Goal: Transaction & Acquisition: Purchase product/service

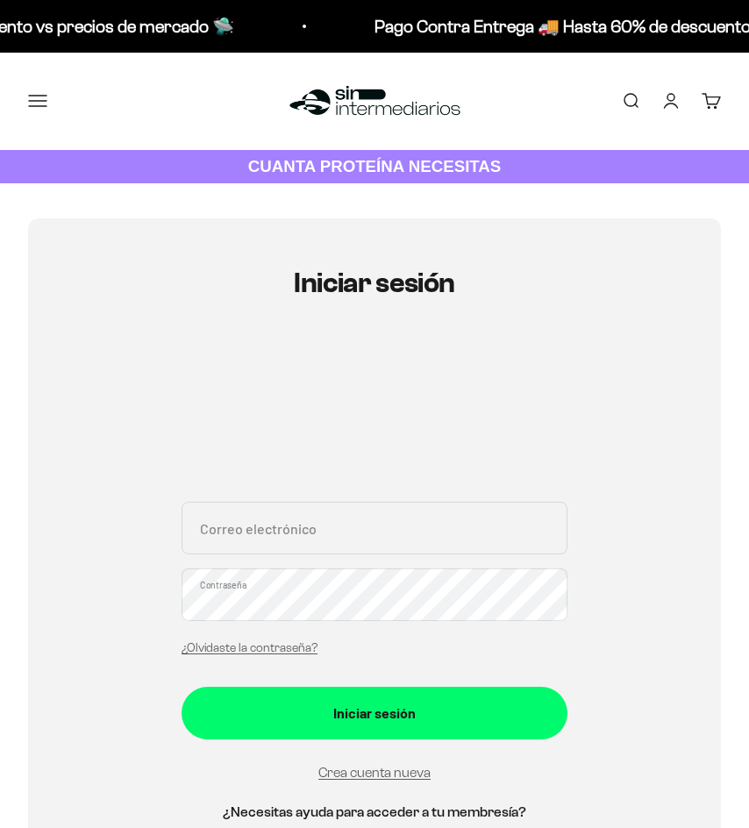
click at [375, 516] on input "Correo electrónico" at bounding box center [375, 528] width 386 height 53
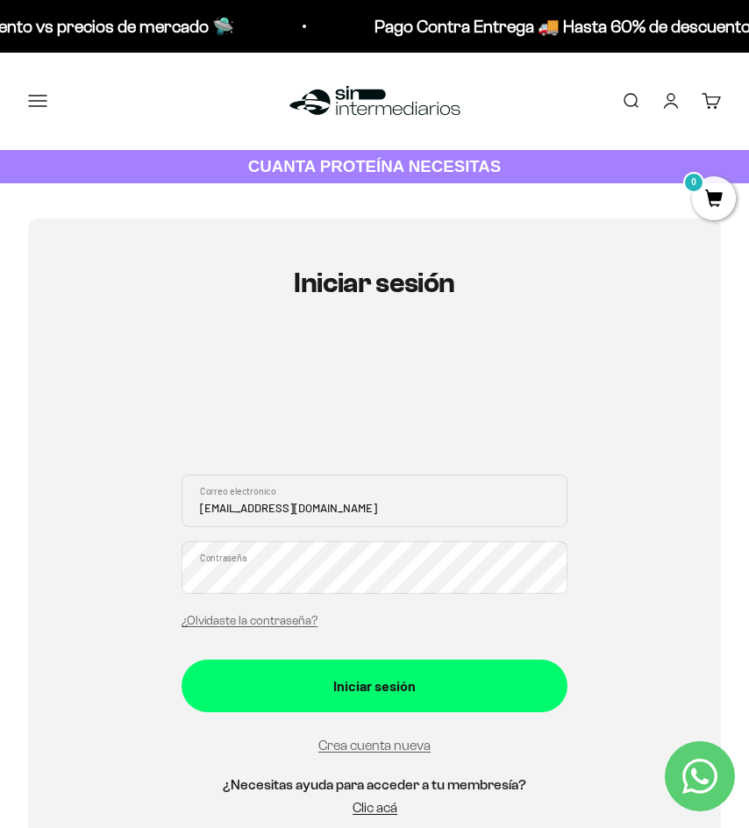
type input "sanchezcardenas@gmail.com"
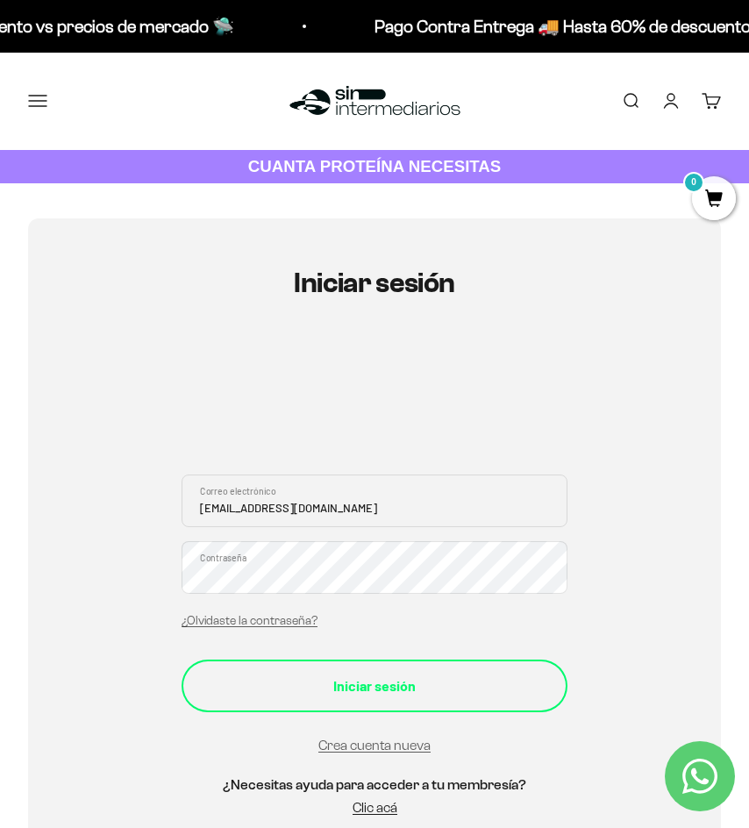
click at [397, 694] on div "Iniciar sesión" at bounding box center [375, 686] width 316 height 23
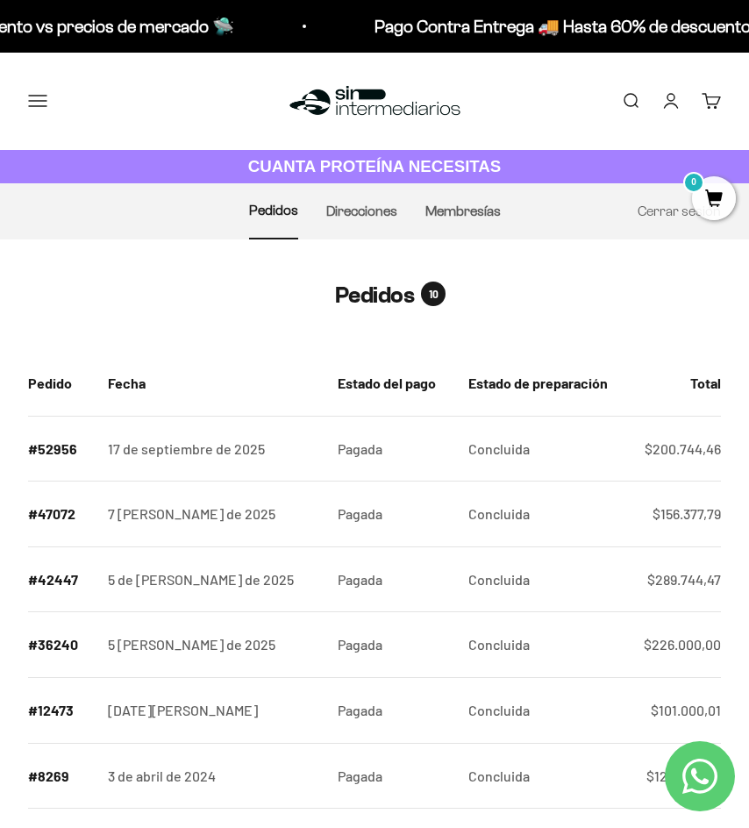
click at [47, 102] on button "Menú" at bounding box center [37, 100] width 19 height 19
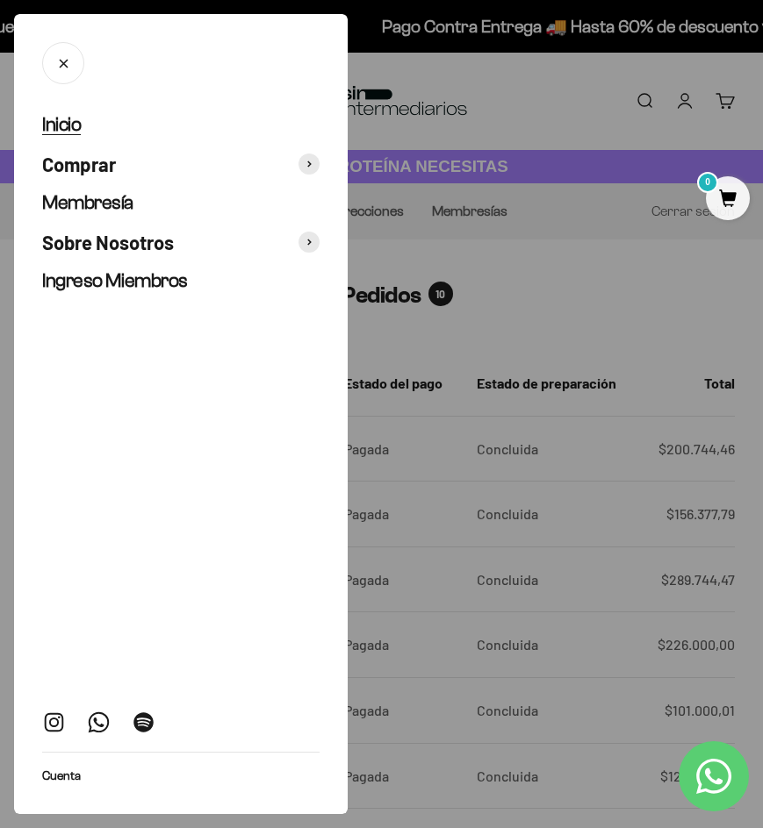
click at [67, 129] on span "Inicio" at bounding box center [61, 124] width 39 height 22
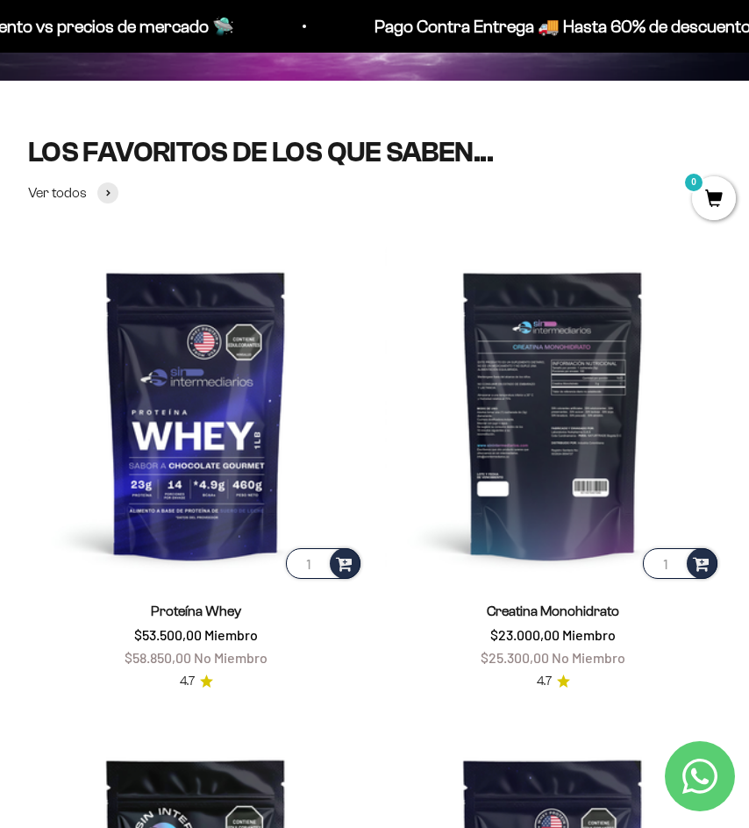
scroll to position [434, 0]
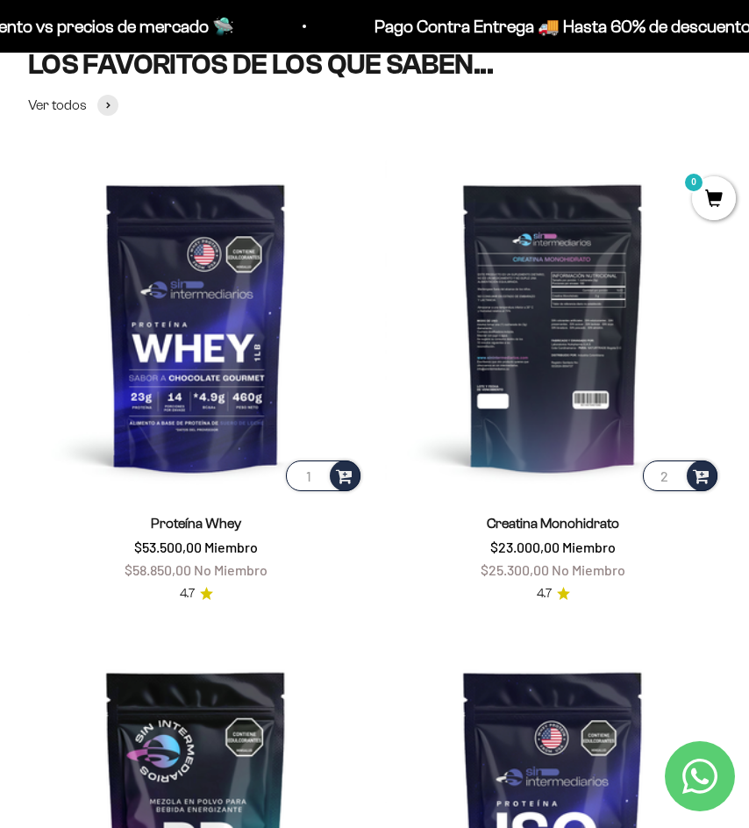
click at [677, 473] on input "2" at bounding box center [680, 476] width 75 height 31
click at [677, 473] on input "3" at bounding box center [680, 476] width 75 height 31
click at [677, 473] on input "4" at bounding box center [680, 476] width 75 height 31
click at [700, 473] on span at bounding box center [701, 475] width 17 height 20
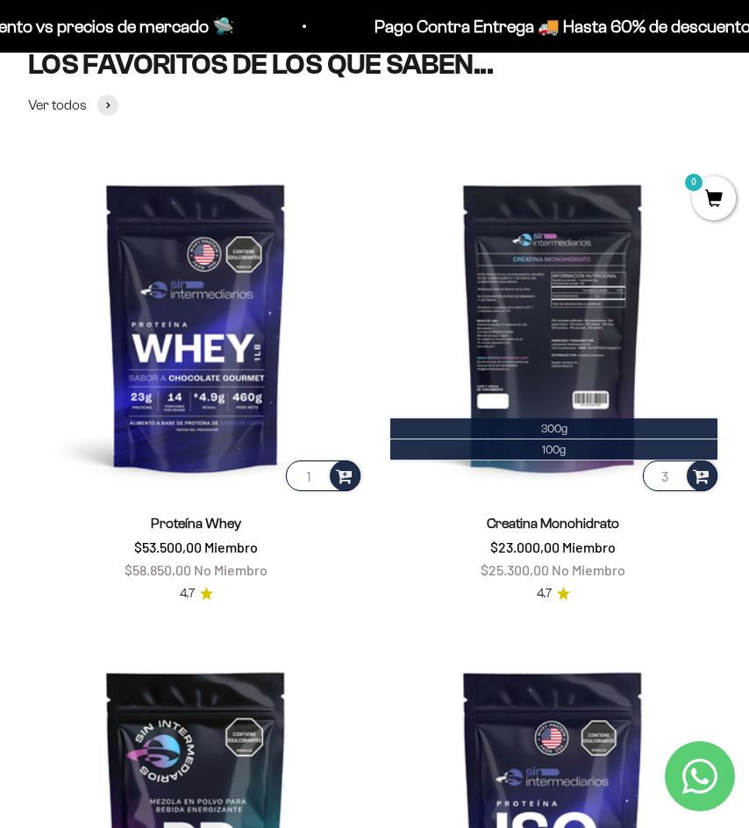
click at [675, 483] on input "3" at bounding box center [680, 476] width 75 height 31
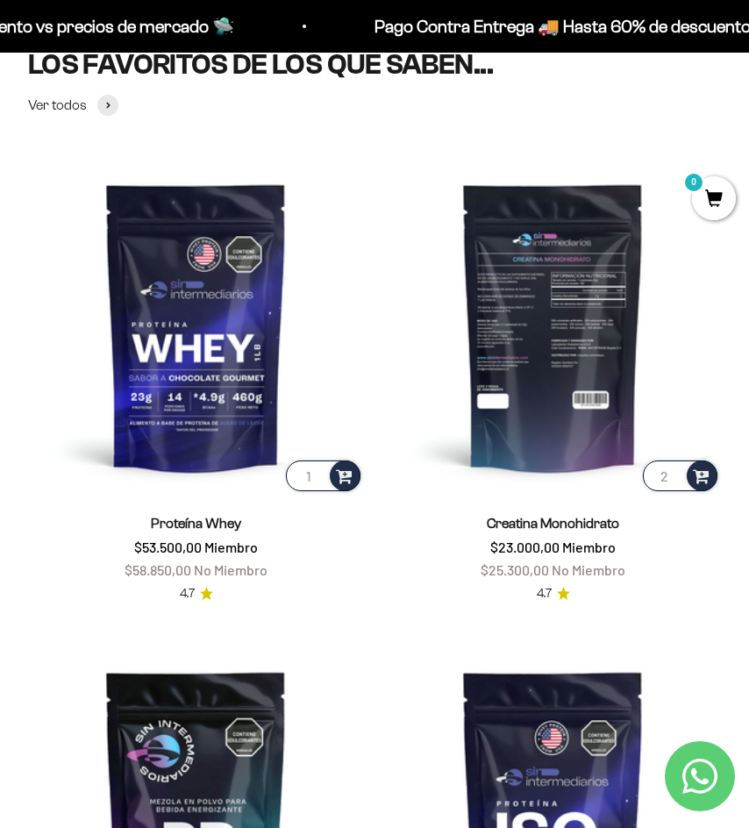
type input "2"
click at [675, 483] on input "2" at bounding box center [680, 476] width 75 height 31
click at [702, 476] on span at bounding box center [701, 475] width 17 height 20
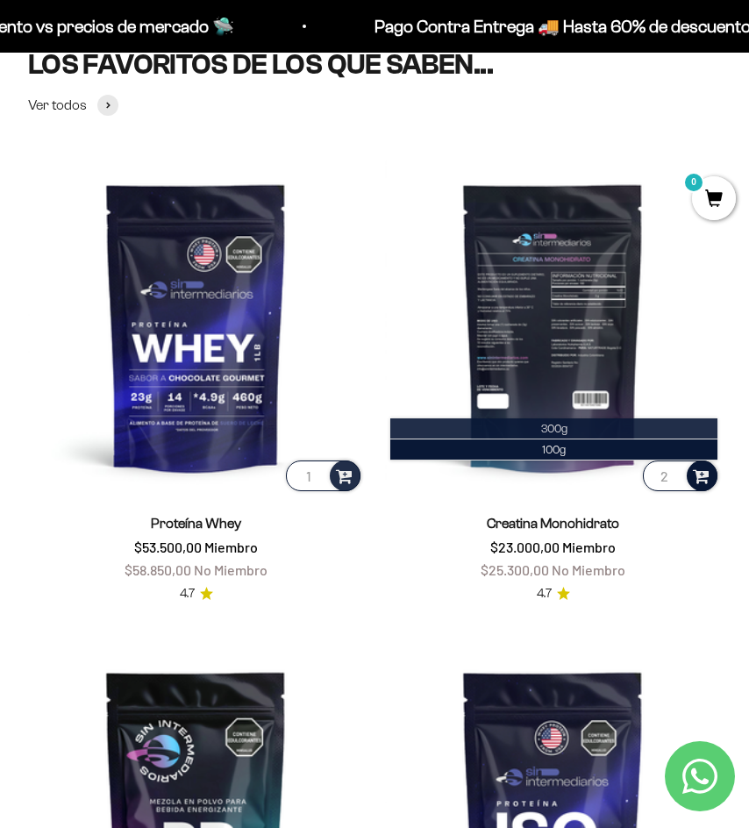
click at [586, 426] on li "300g" at bounding box center [553, 429] width 327 height 21
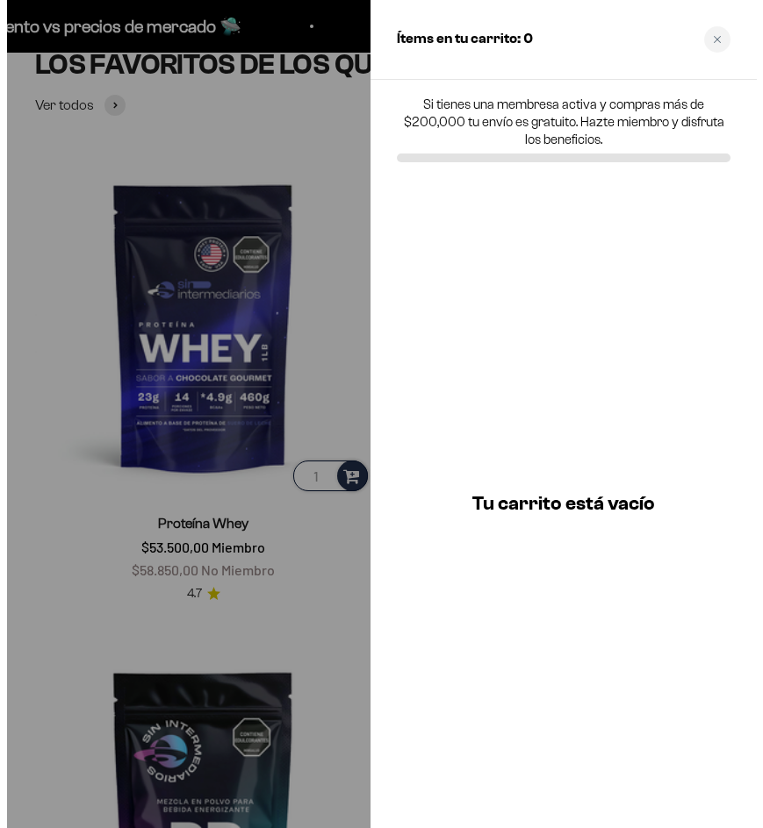
scroll to position [439, 0]
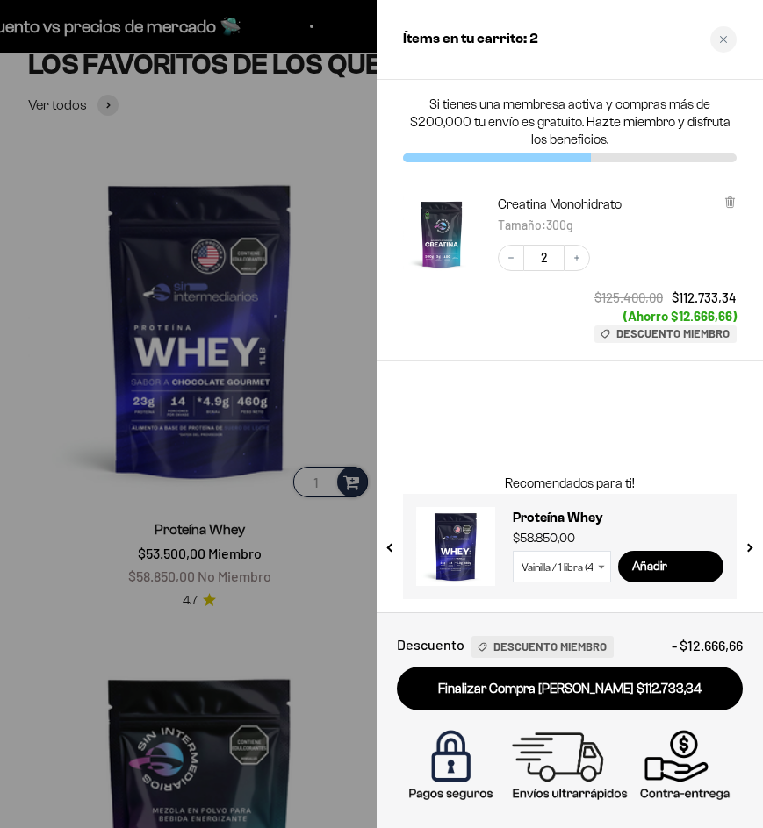
click at [345, 128] on div at bounding box center [381, 414] width 763 height 828
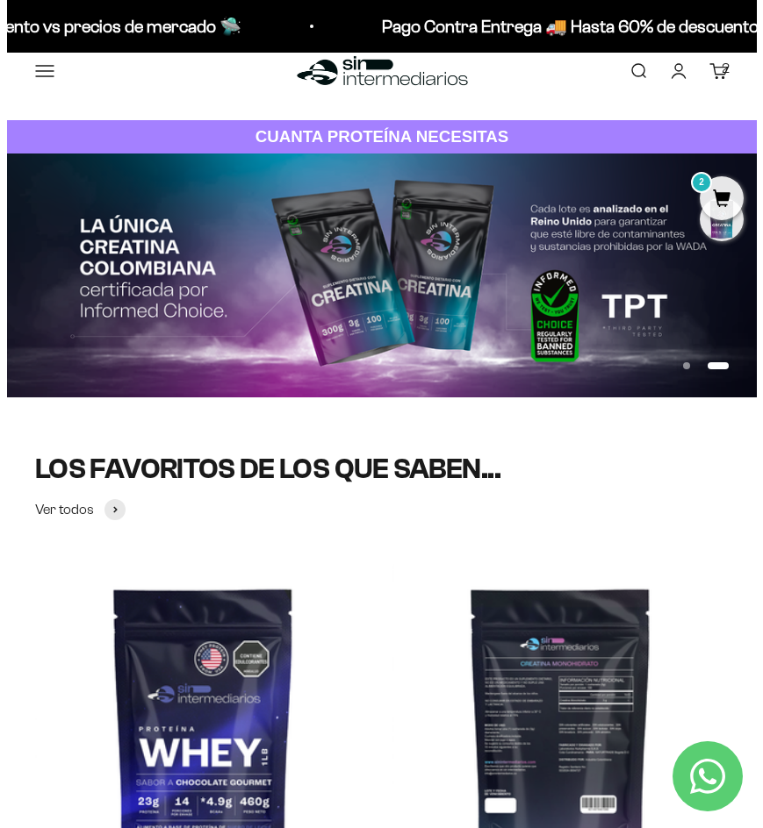
scroll to position [0, 0]
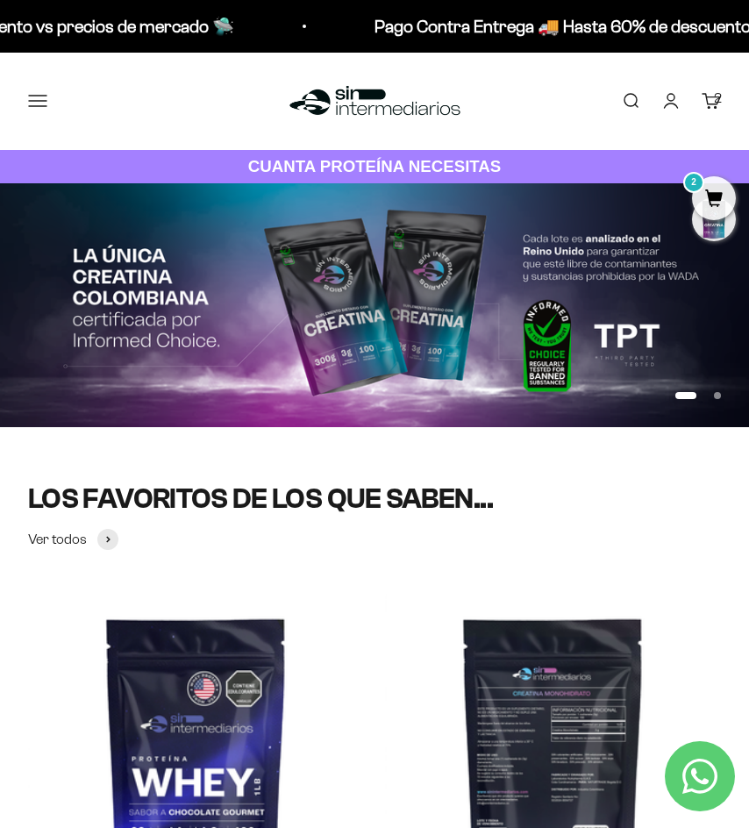
click at [38, 110] on button "Menú" at bounding box center [37, 100] width 19 height 19
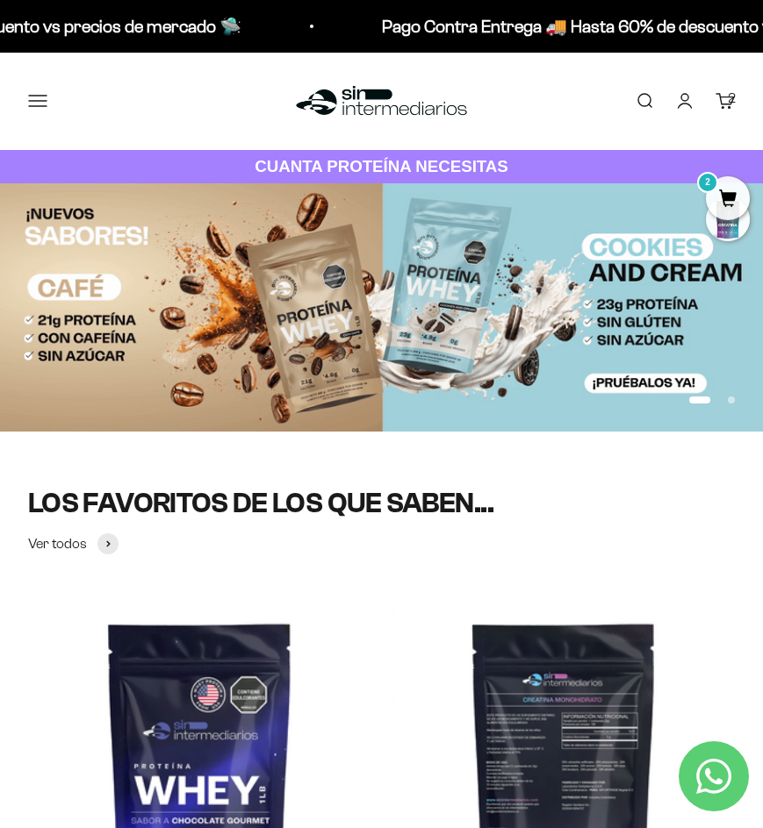
click at [0, 0] on div at bounding box center [0, 0] width 0 height 0
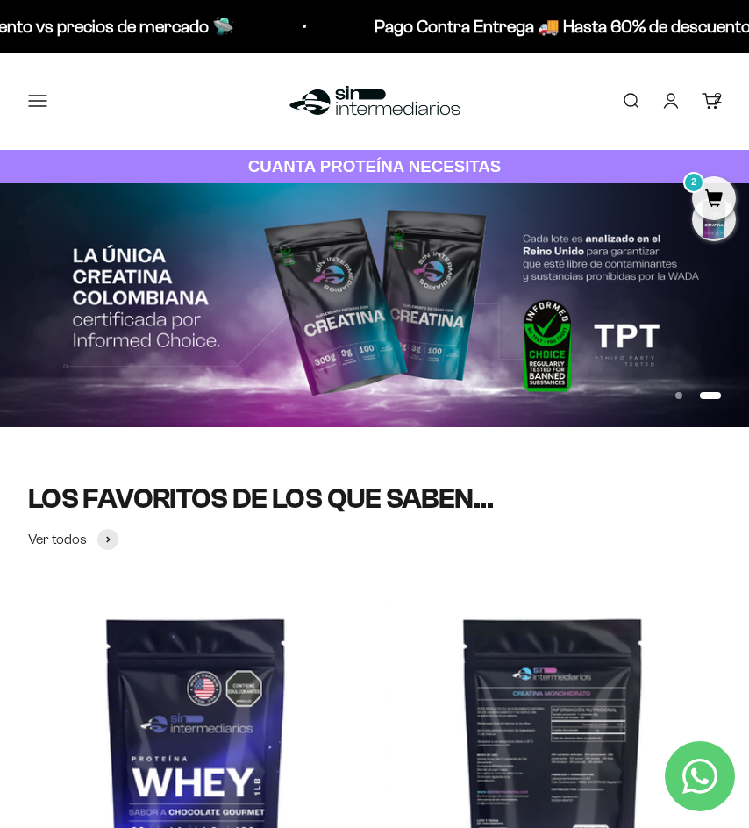
click at [634, 103] on link "Buscar" at bounding box center [630, 100] width 19 height 19
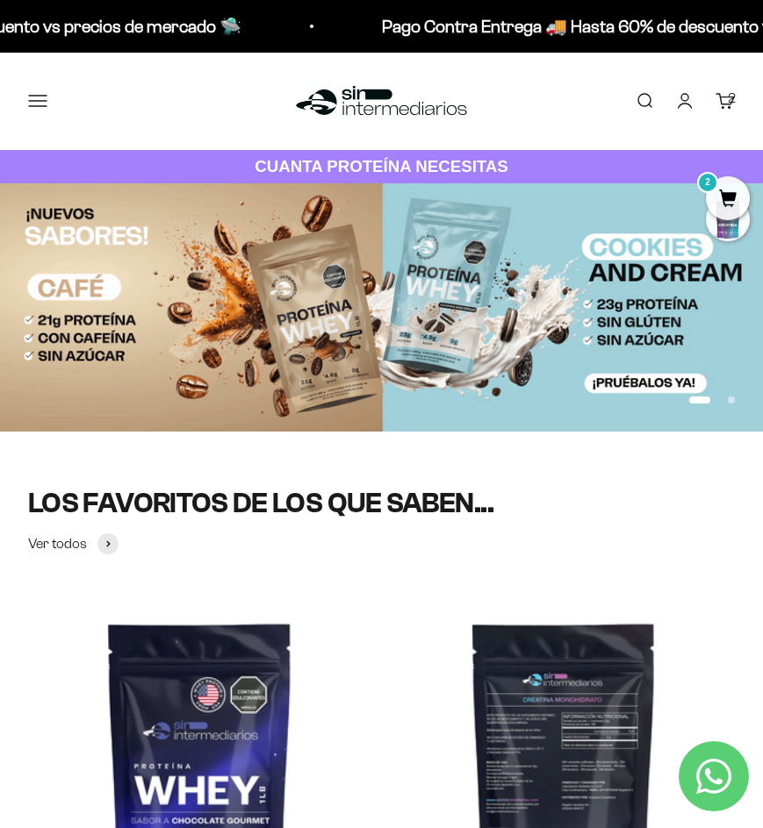
type input "proteina"
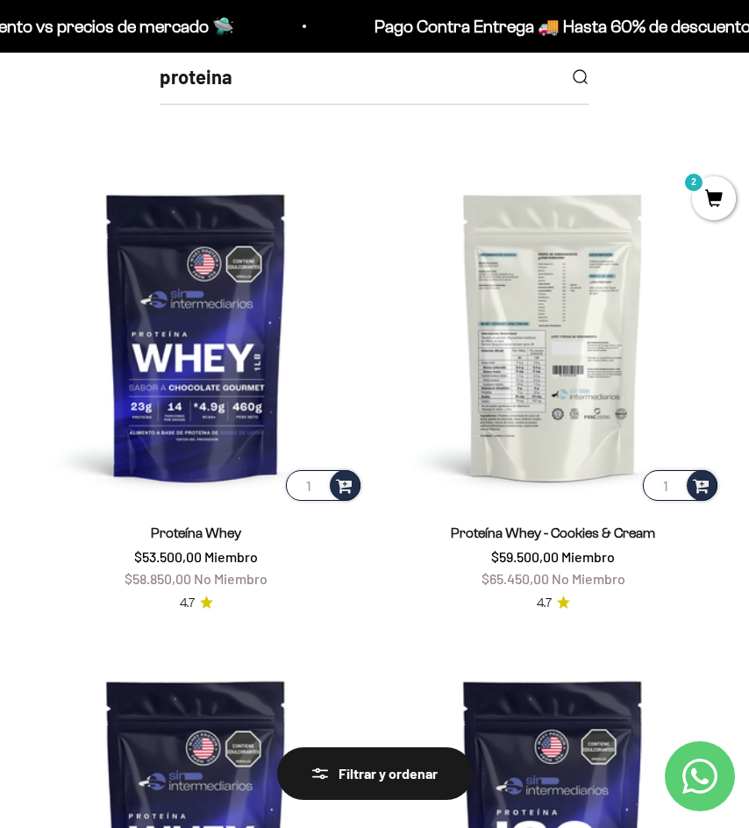
scroll to position [175, 0]
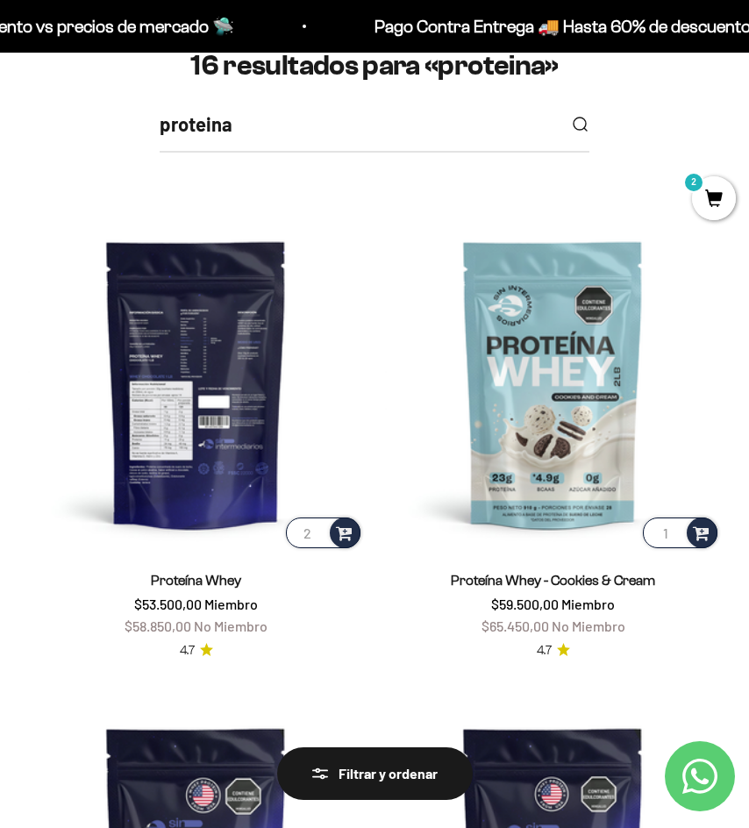
type input "2"
click at [319, 531] on input "2" at bounding box center [323, 533] width 75 height 31
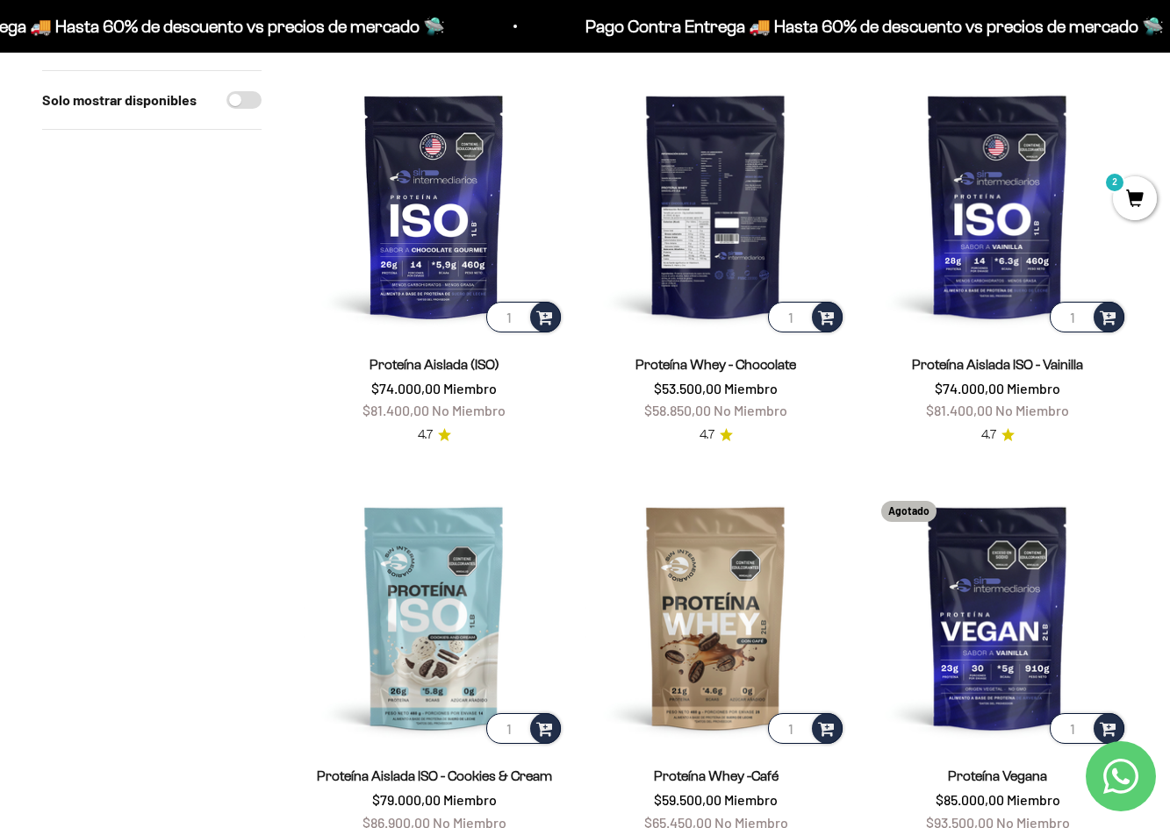
scroll to position [740, 0]
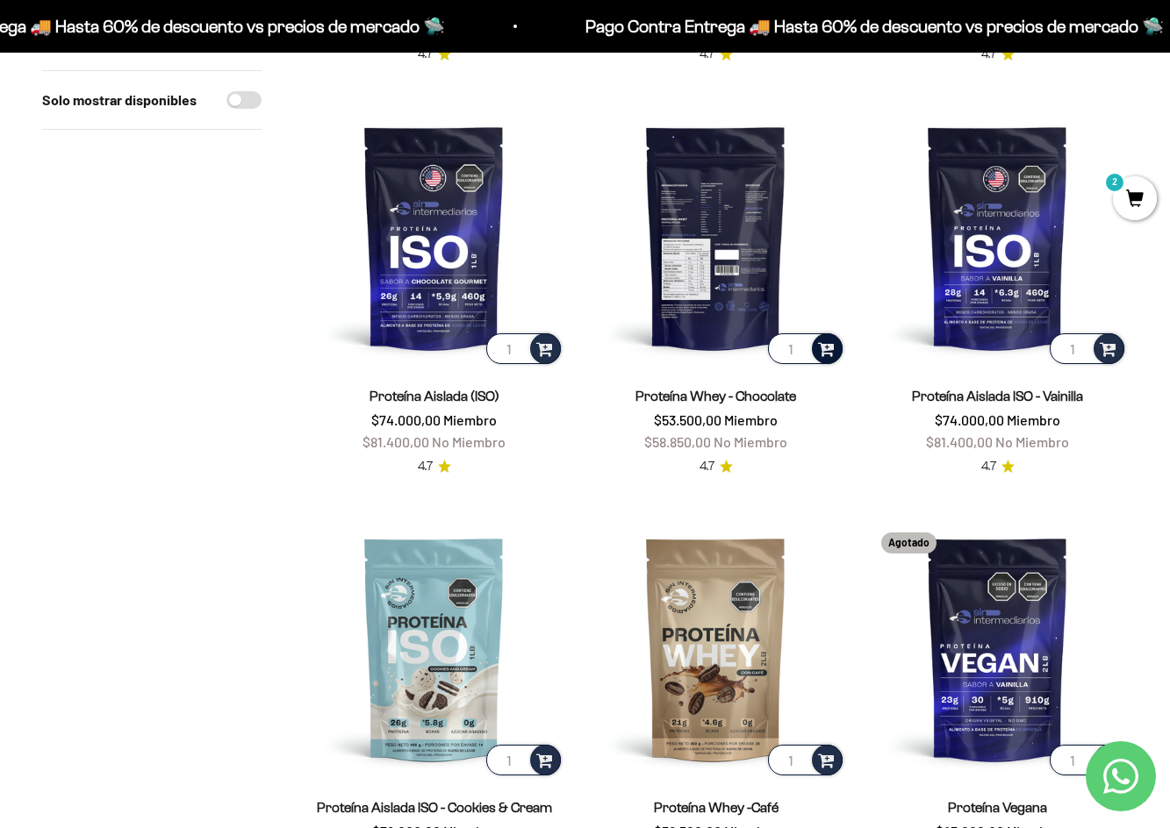
click at [748, 345] on span at bounding box center [826, 348] width 17 height 20
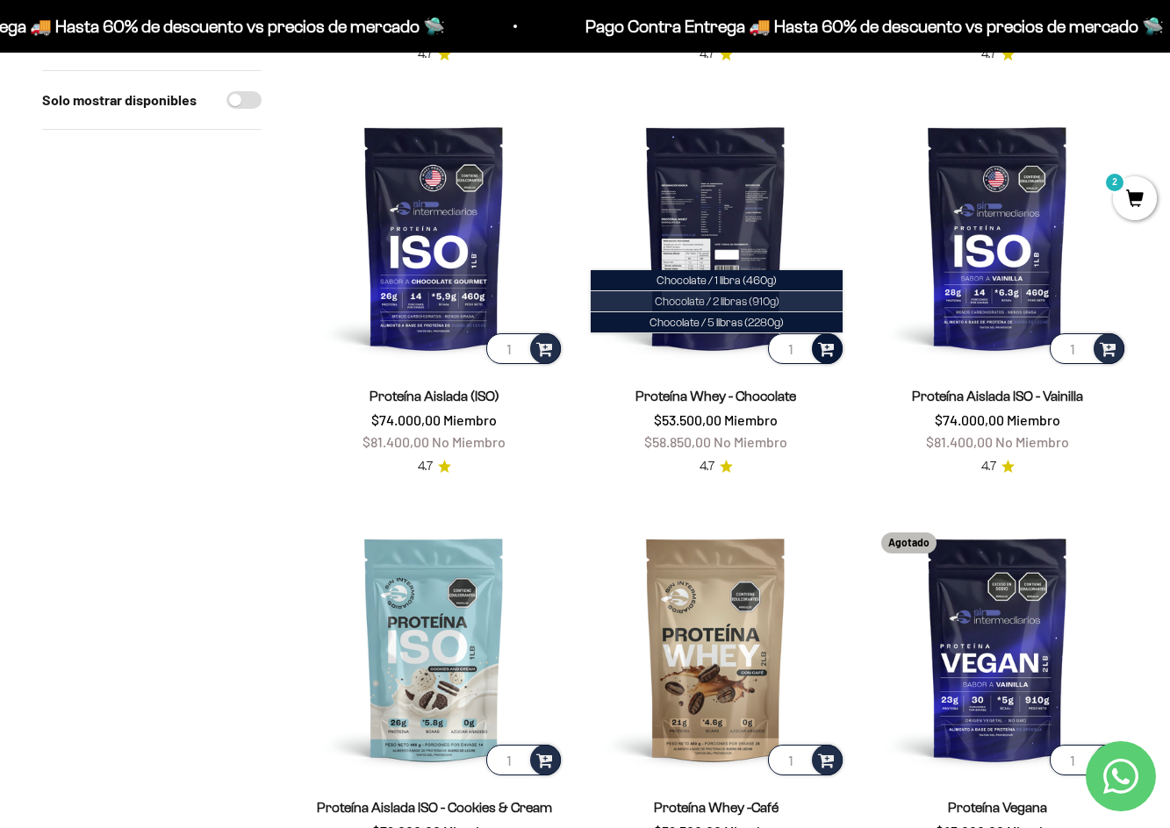
click at [748, 294] on li "Chocolate / 2 libras (910g)" at bounding box center [717, 301] width 252 height 21
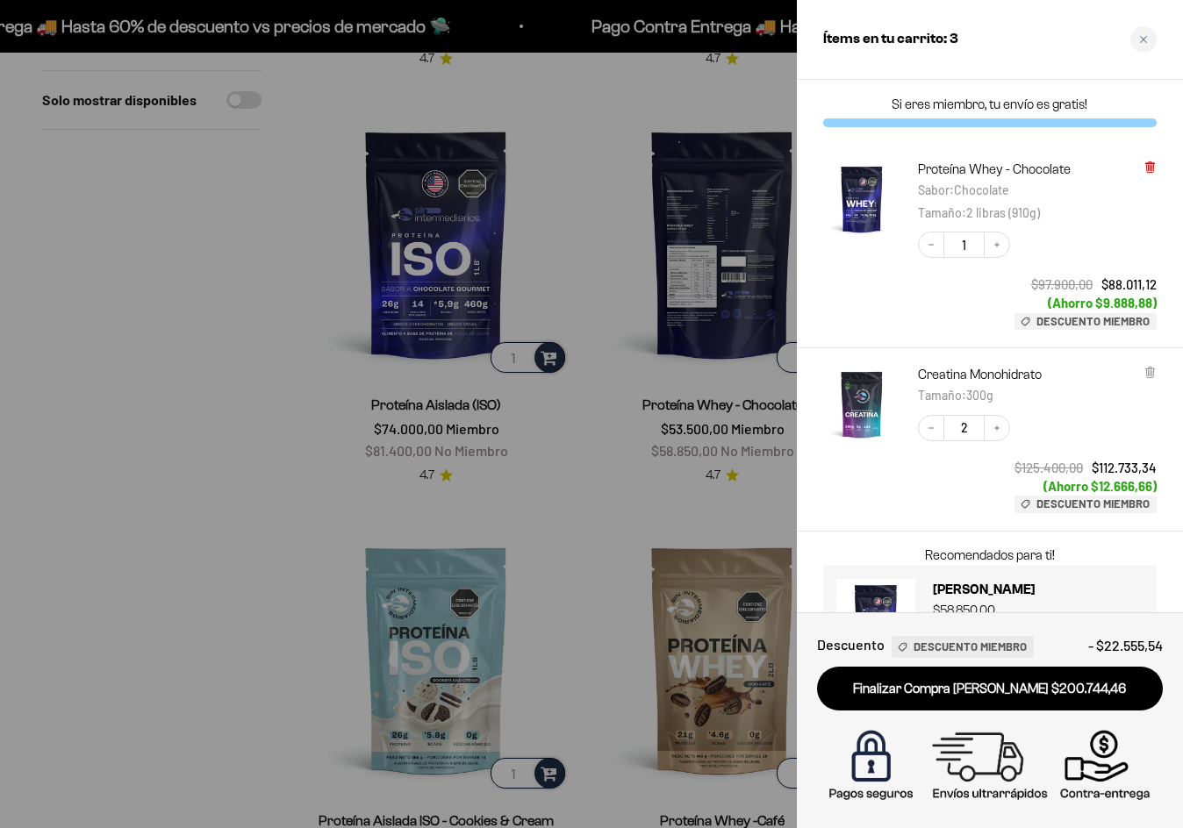
click at [748, 163] on icon at bounding box center [1149, 163] width 9 height 0
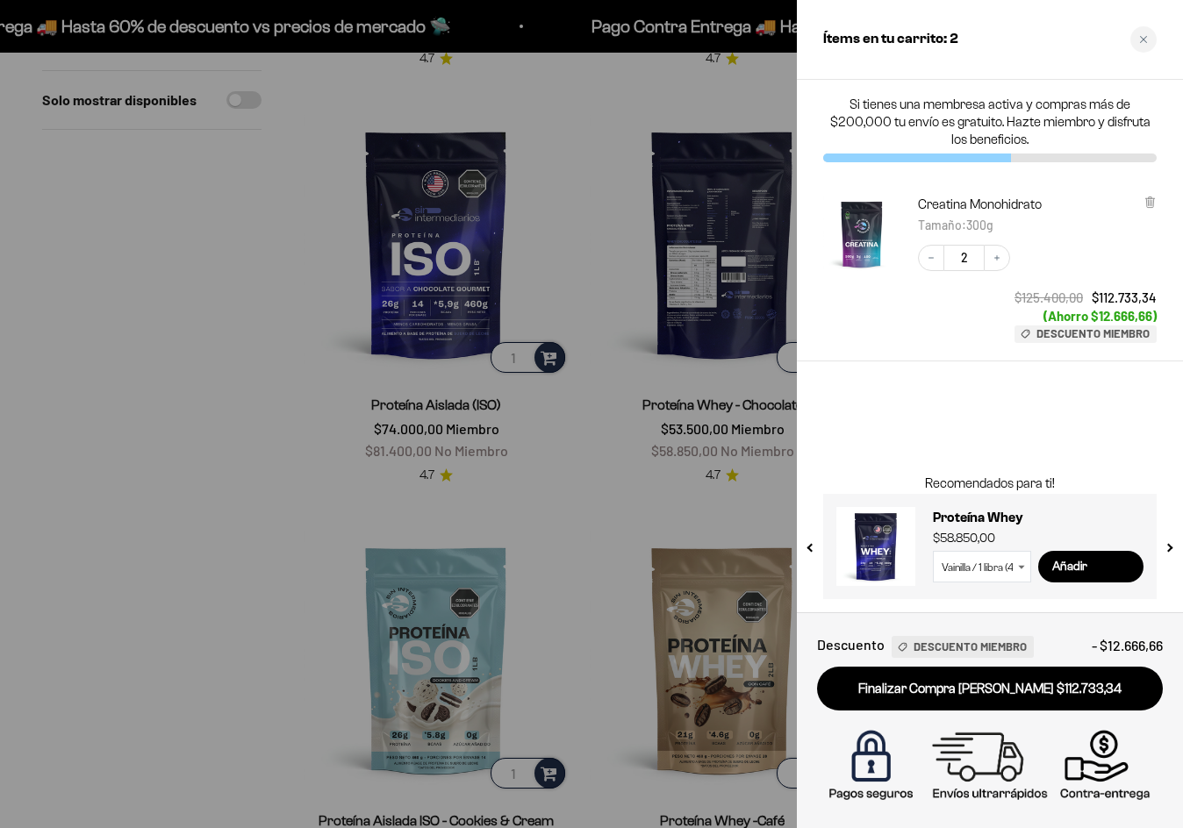
click at [600, 486] on div at bounding box center [591, 414] width 1183 height 828
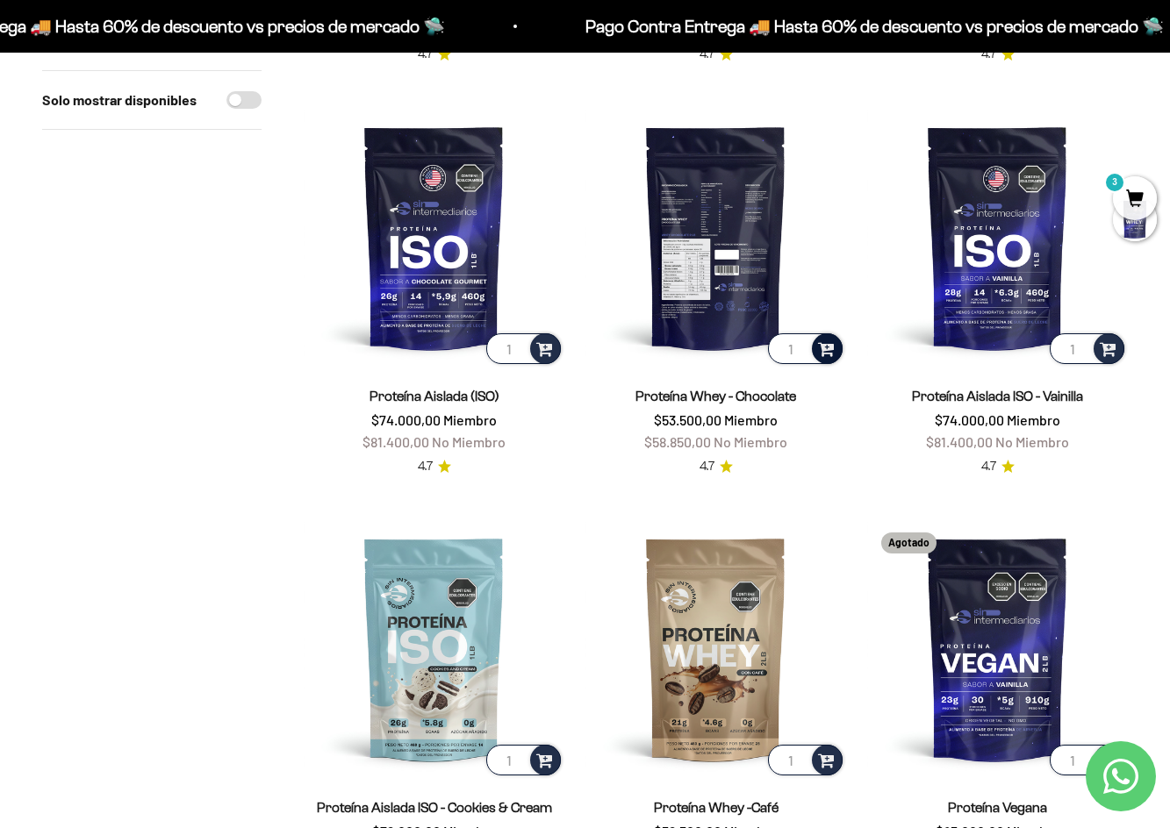
click at [748, 349] on span at bounding box center [826, 348] width 17 height 20
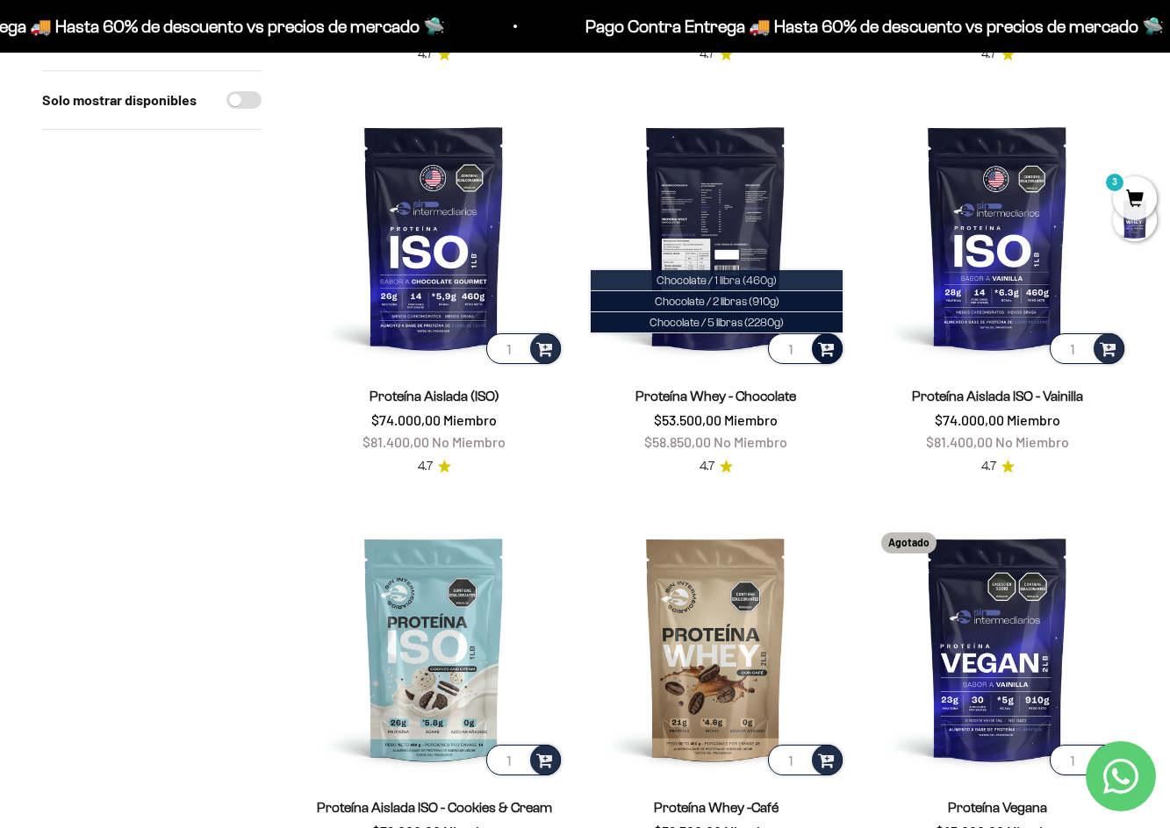
click at [744, 283] on span "Chocolate / 1 libra (460g)" at bounding box center [716, 280] width 120 height 13
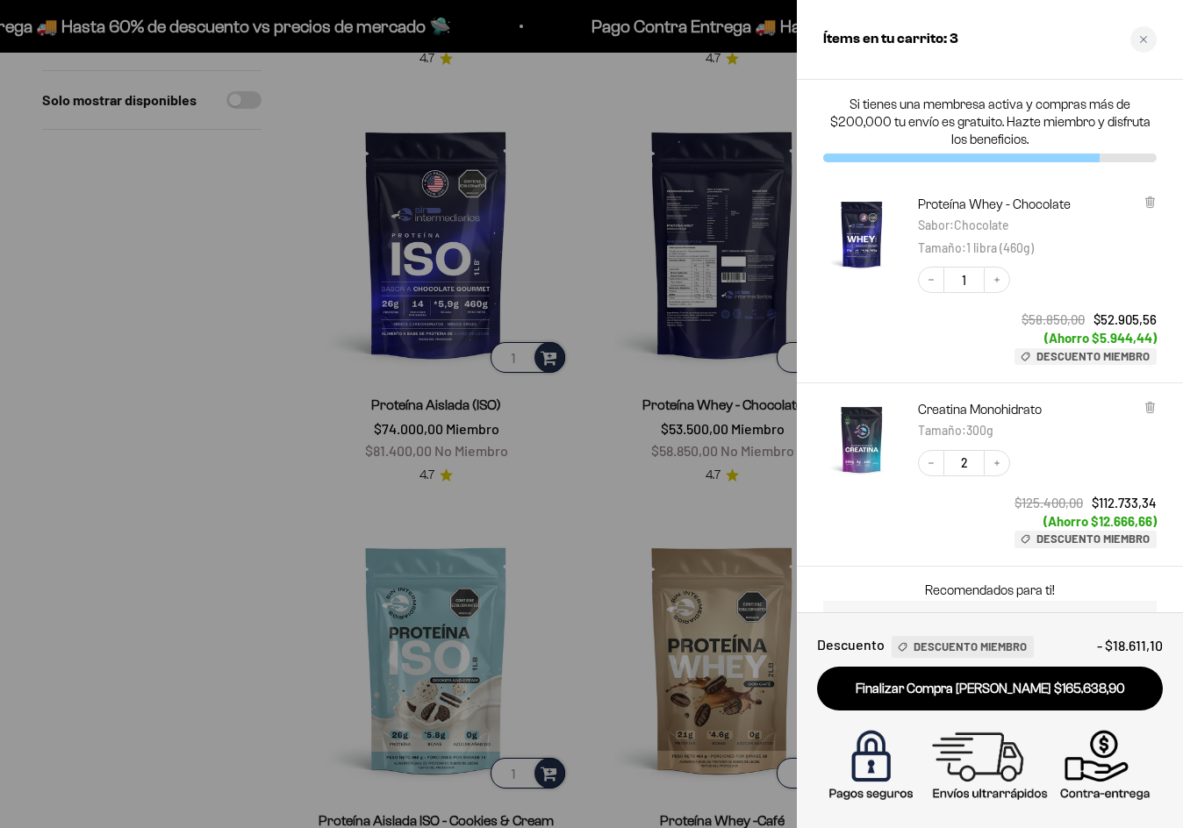
click at [612, 442] on div at bounding box center [591, 414] width 1183 height 828
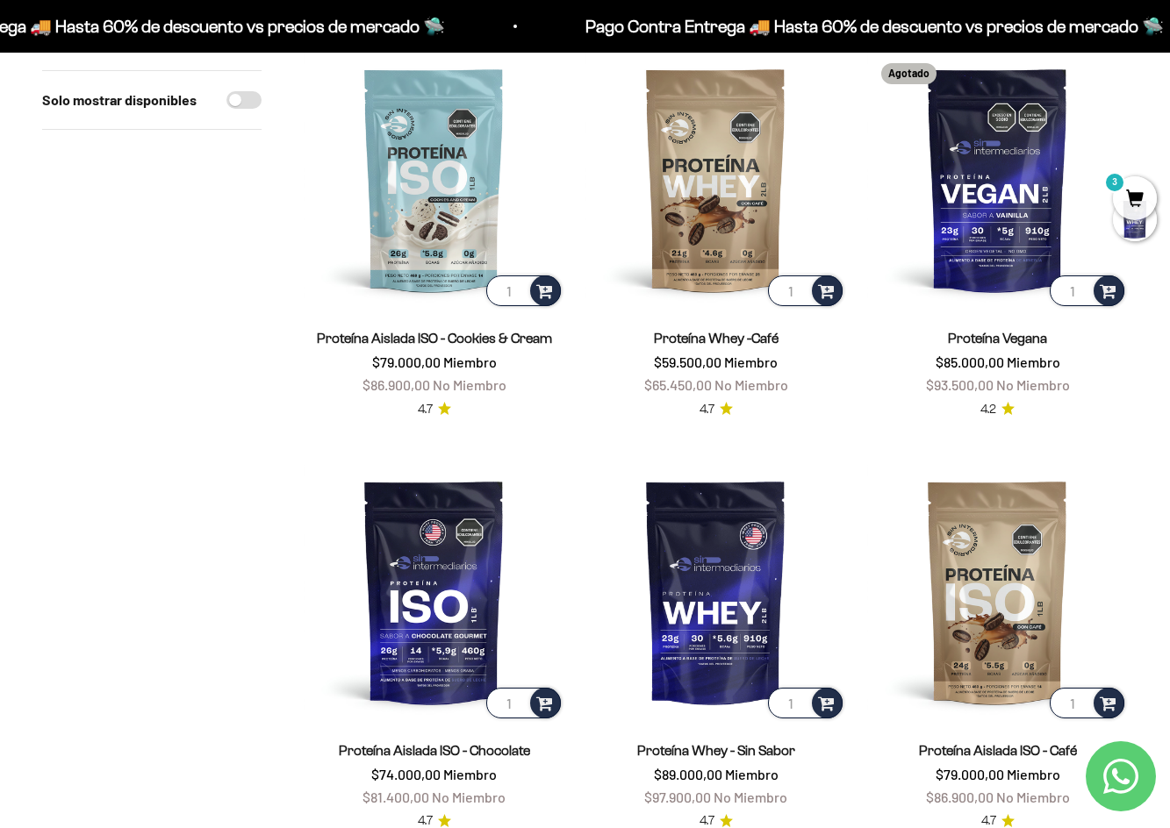
scroll to position [1266, 0]
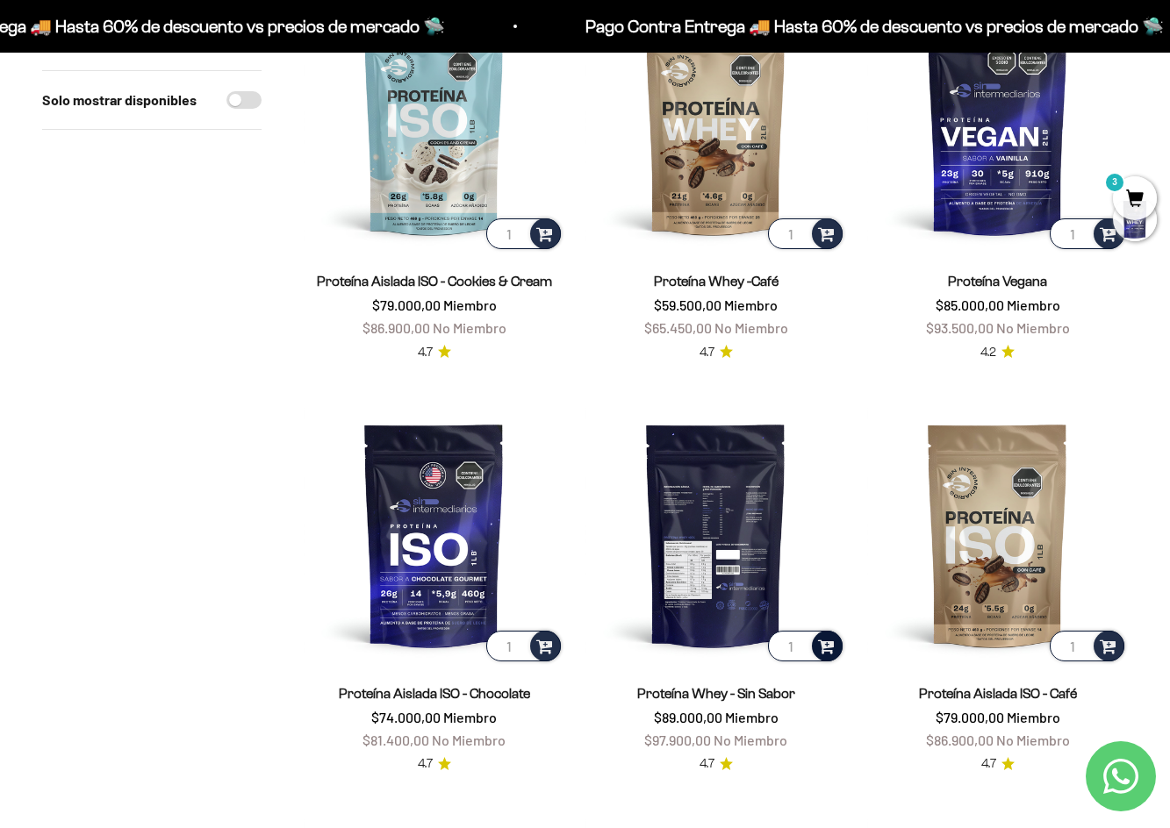
click at [748, 655] on div at bounding box center [827, 646] width 31 height 31
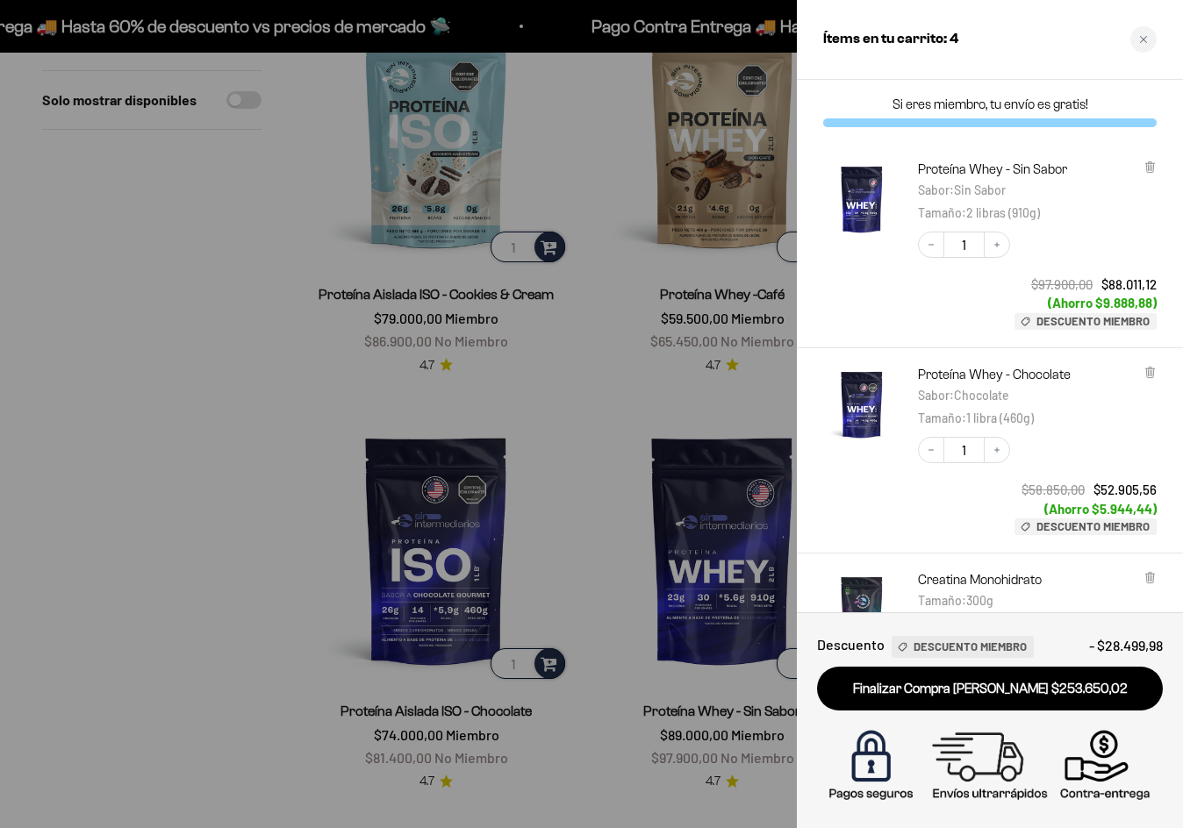
click at [626, 404] on div at bounding box center [591, 414] width 1183 height 828
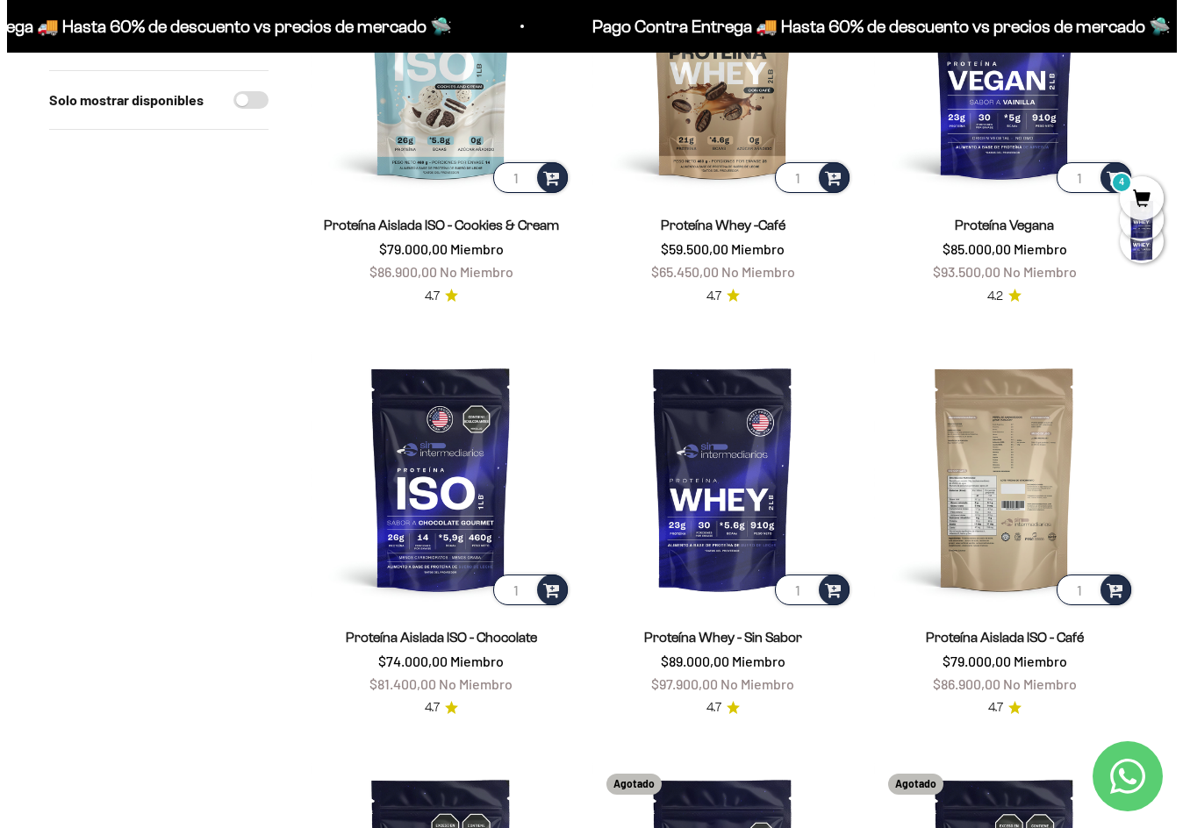
scroll to position [1354, 0]
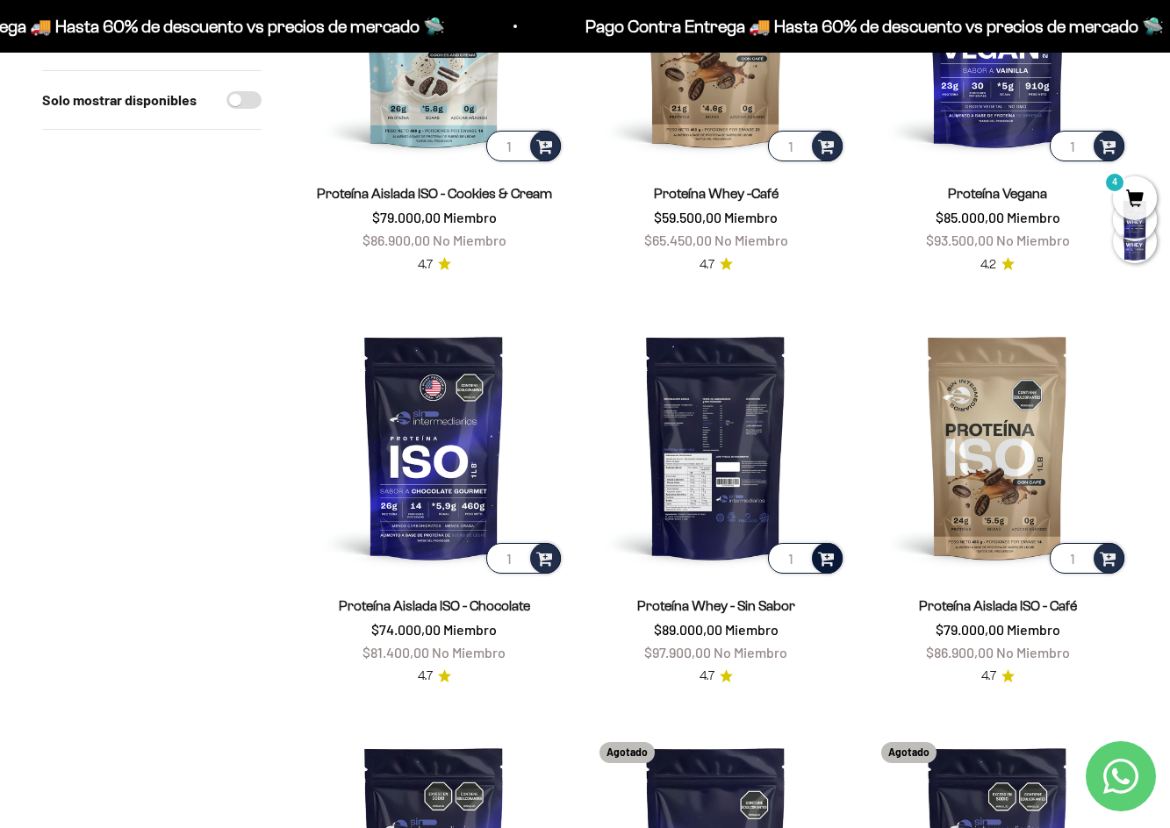
click at [748, 550] on span at bounding box center [826, 558] width 17 height 20
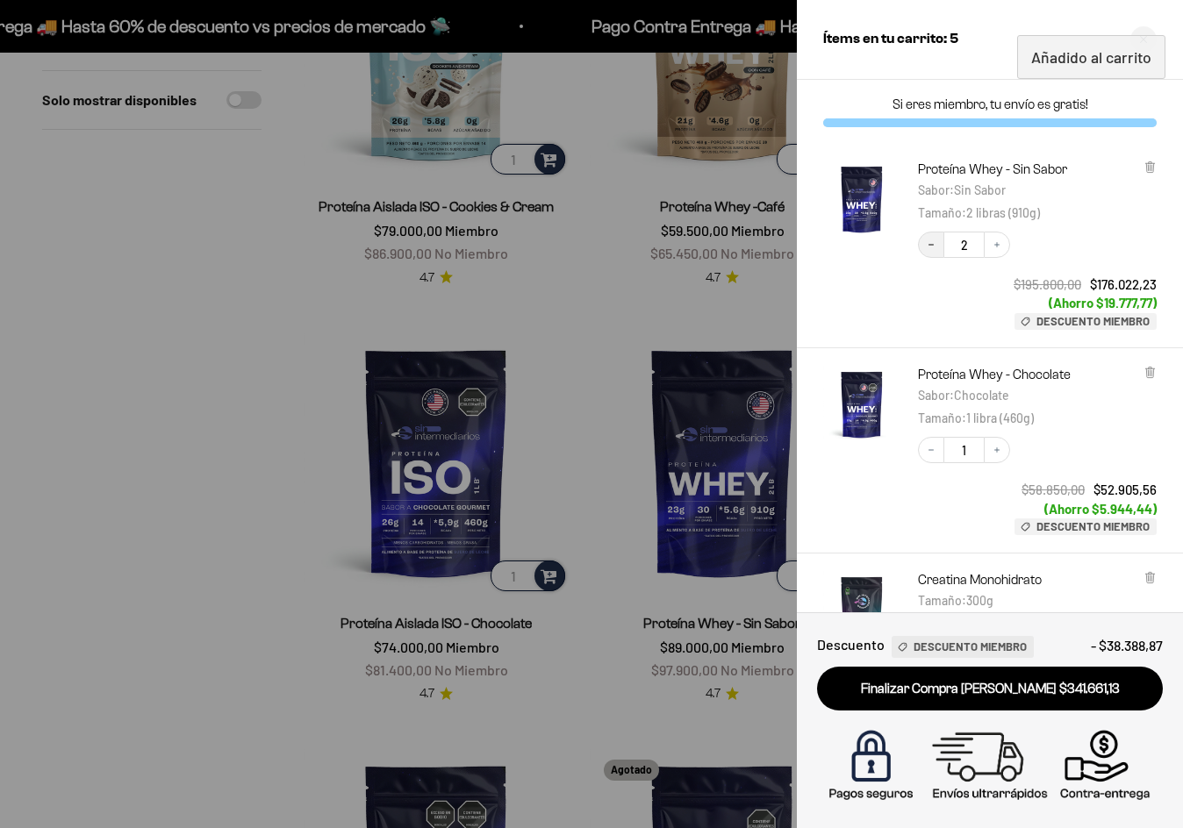
click at [748, 246] on icon "Decrease quantity" at bounding box center [931, 245] width 11 height 11
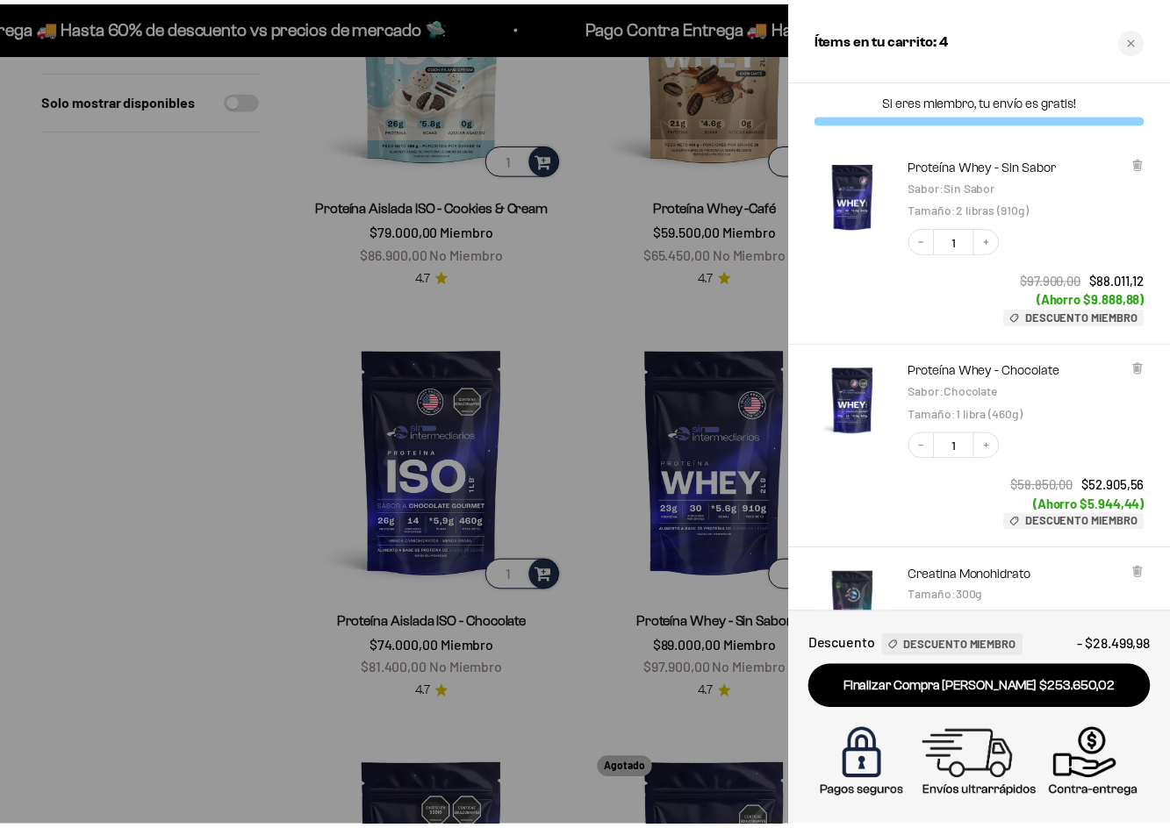
scroll to position [0, 0]
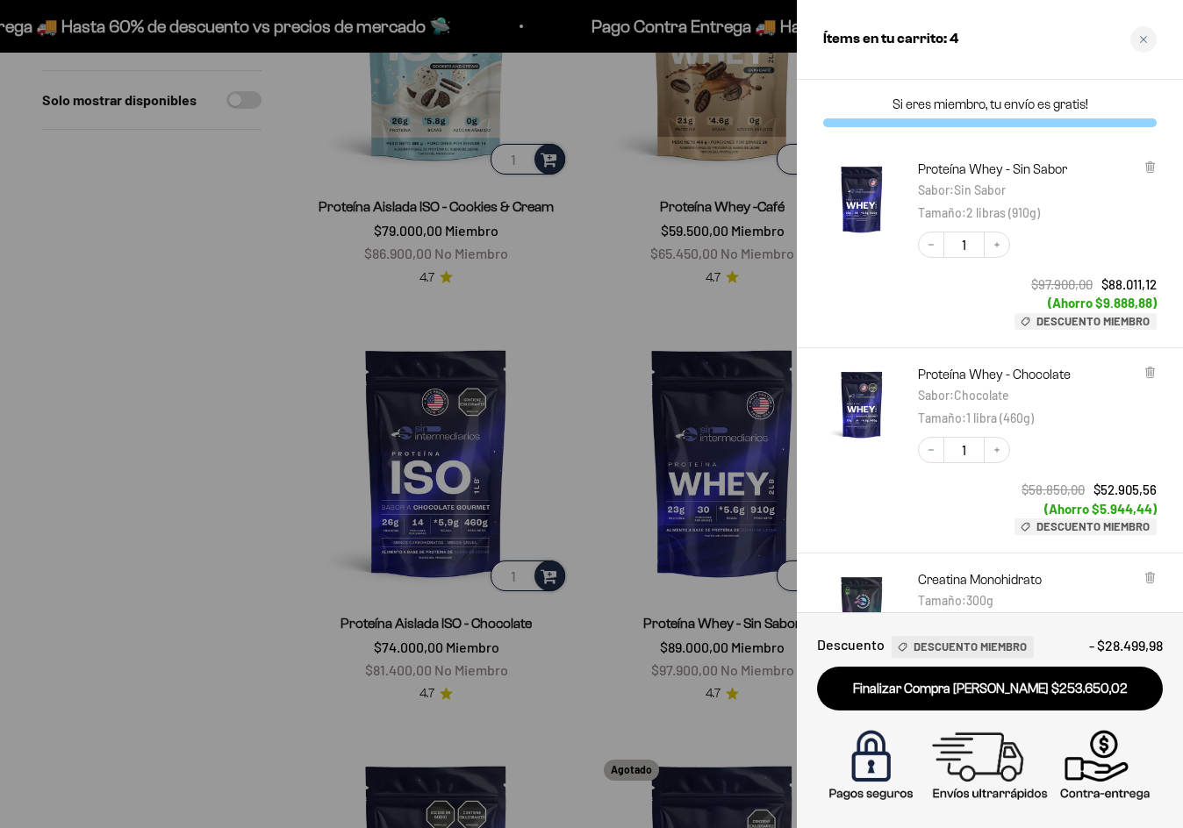
click at [589, 302] on div at bounding box center [591, 414] width 1183 height 828
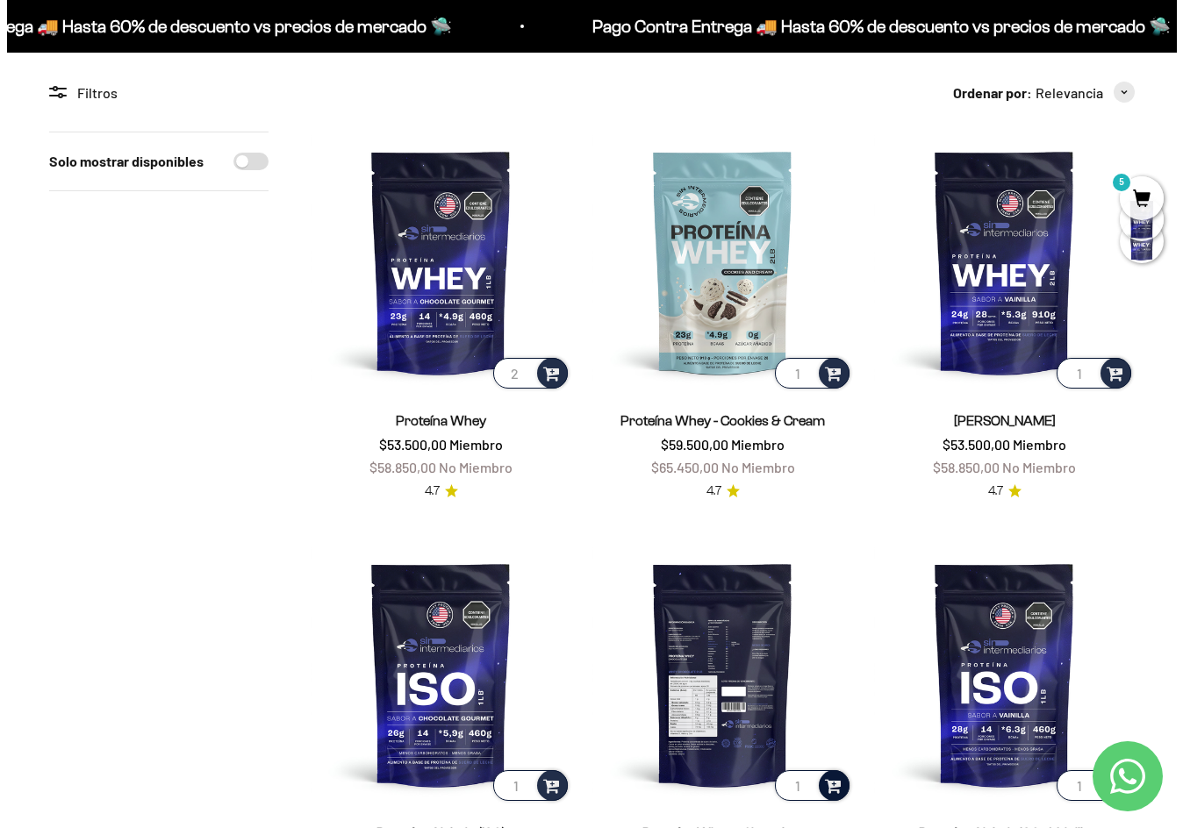
scroll to position [301, 0]
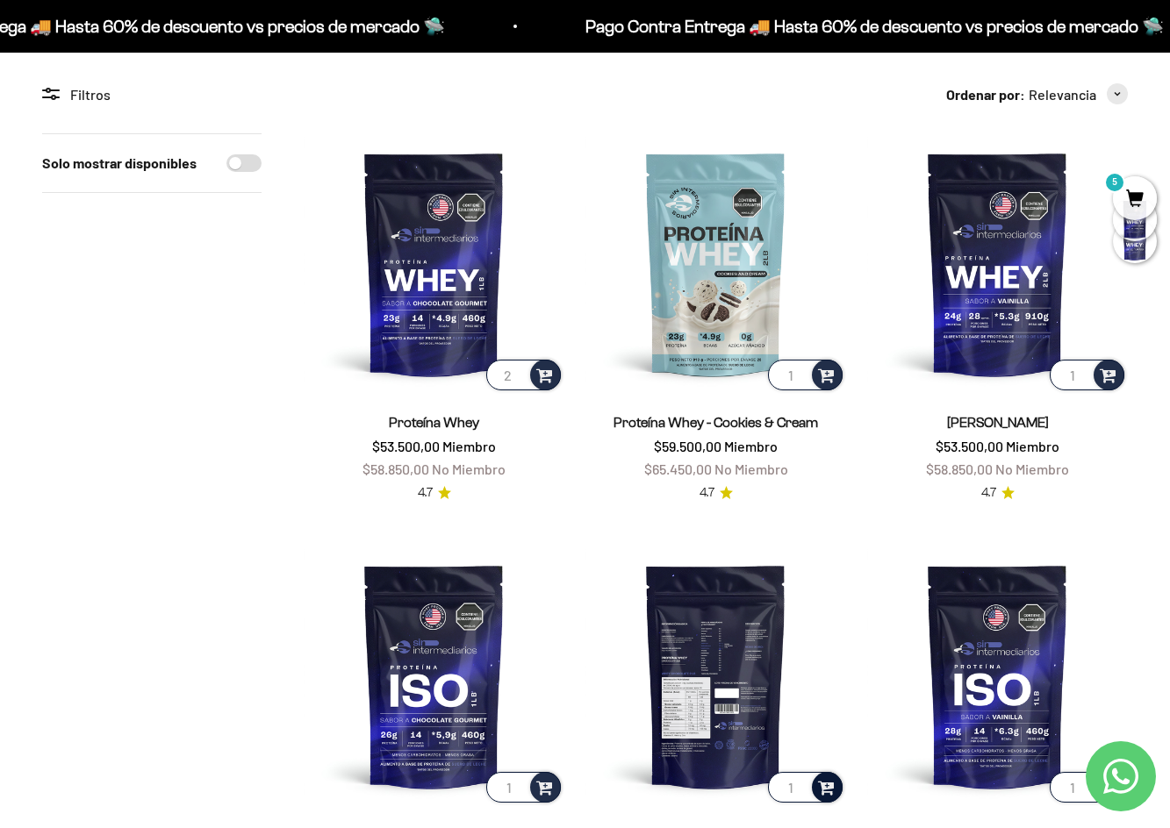
click at [748, 184] on span "5" at bounding box center [1135, 198] width 44 height 44
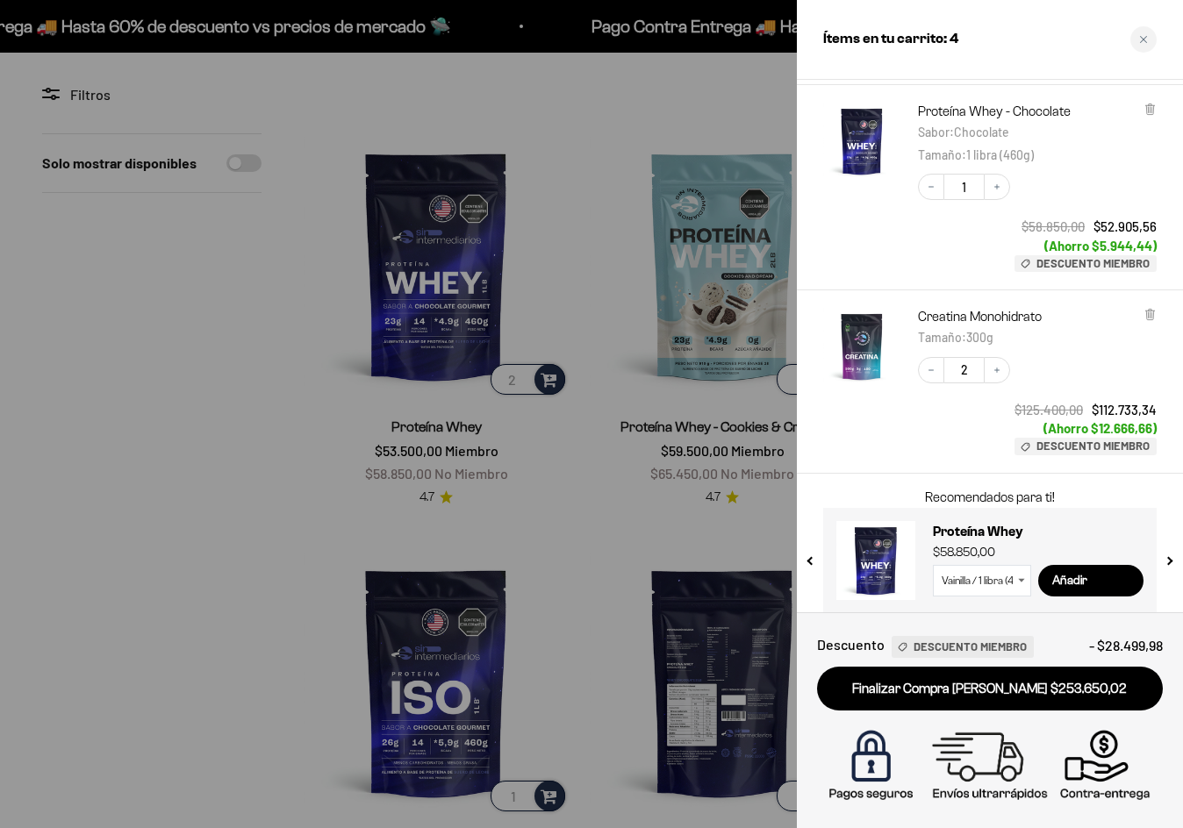
scroll to position [277, 0]
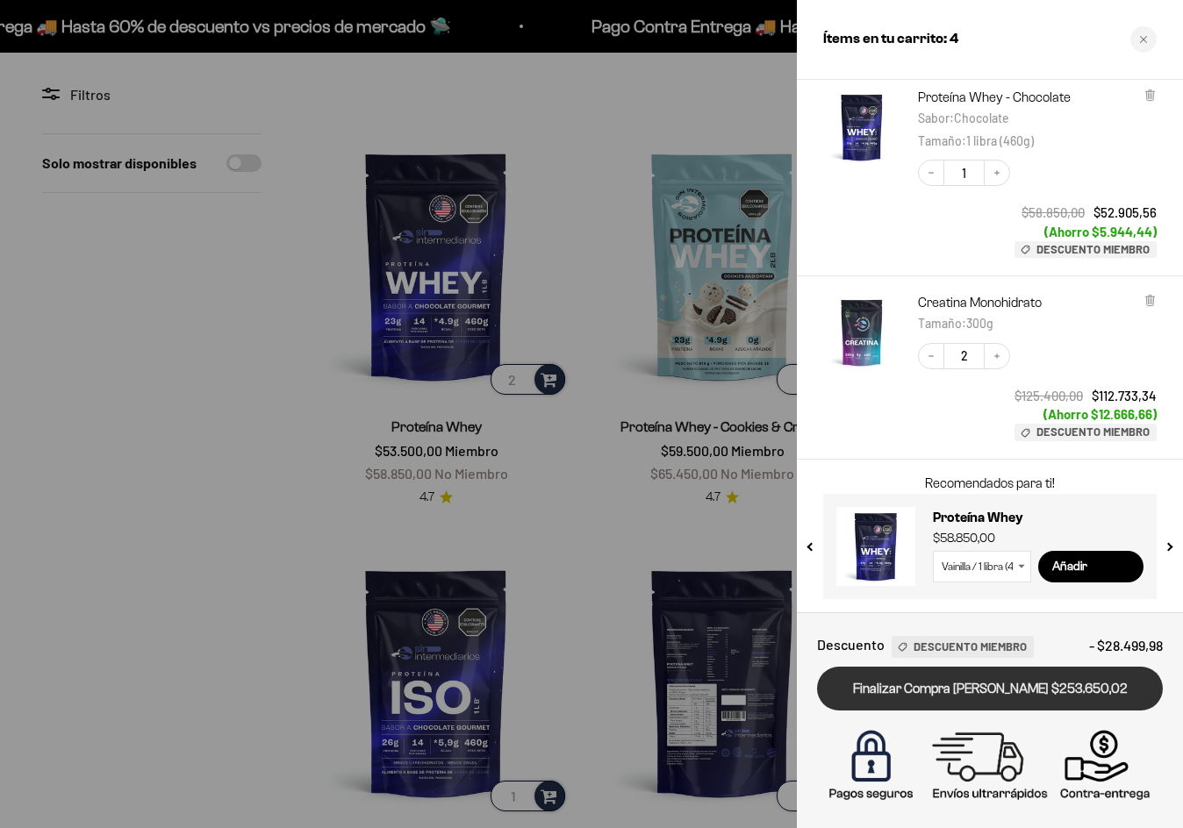
click at [748, 694] on link "Finalizar Compra Segura $253.650,02" at bounding box center [990, 689] width 346 height 45
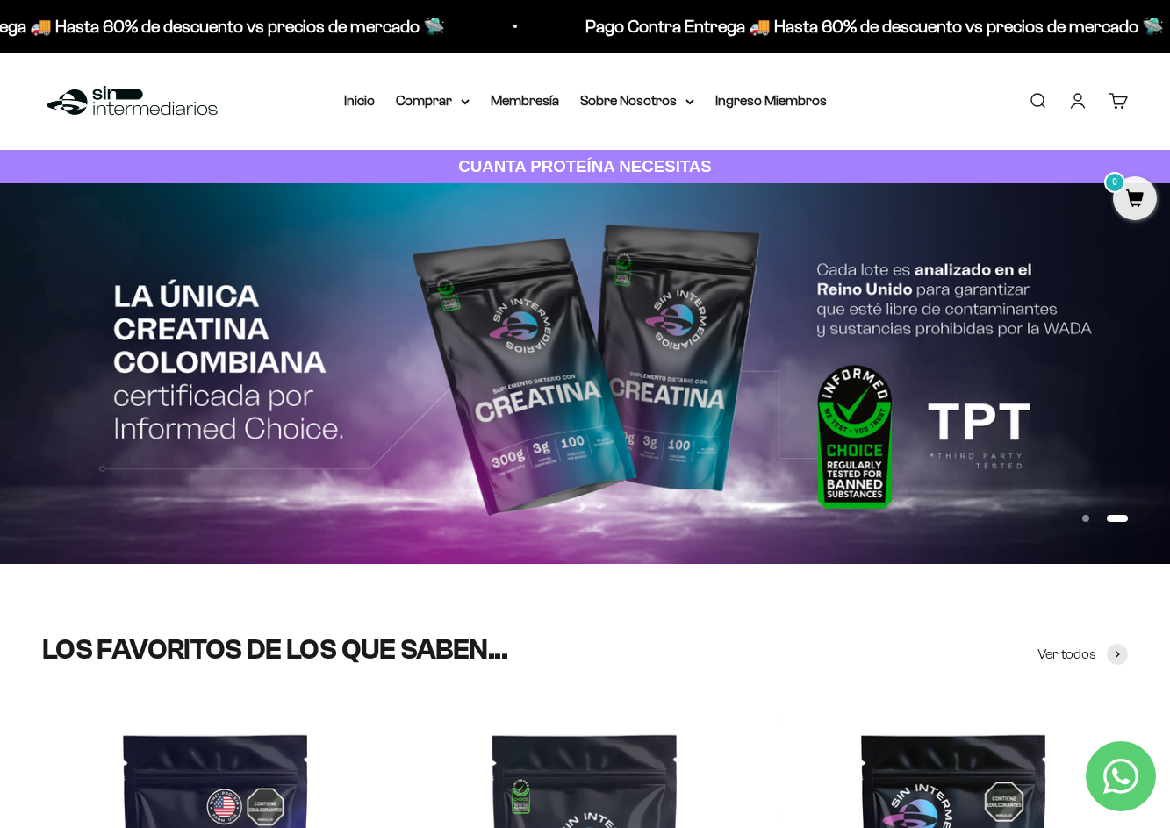
click at [1080, 109] on link "Cuenta" at bounding box center [1077, 100] width 19 height 19
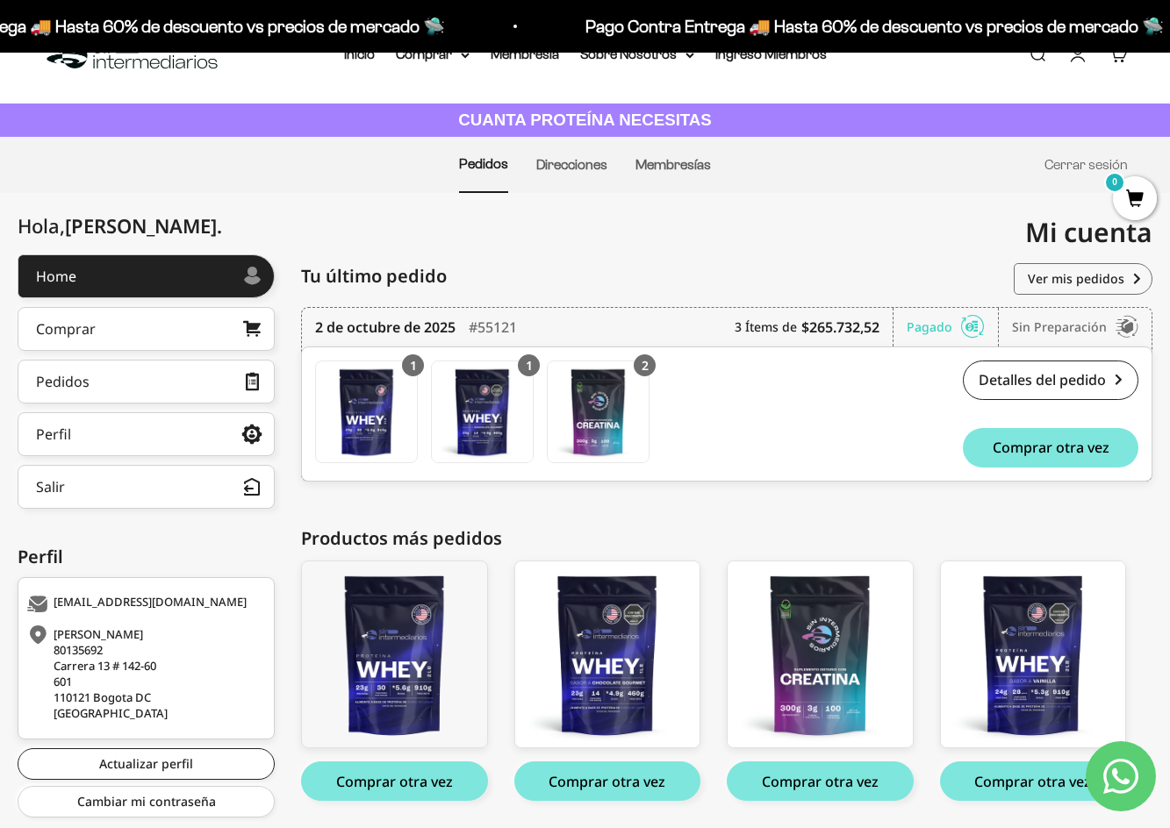
scroll to position [15, 0]
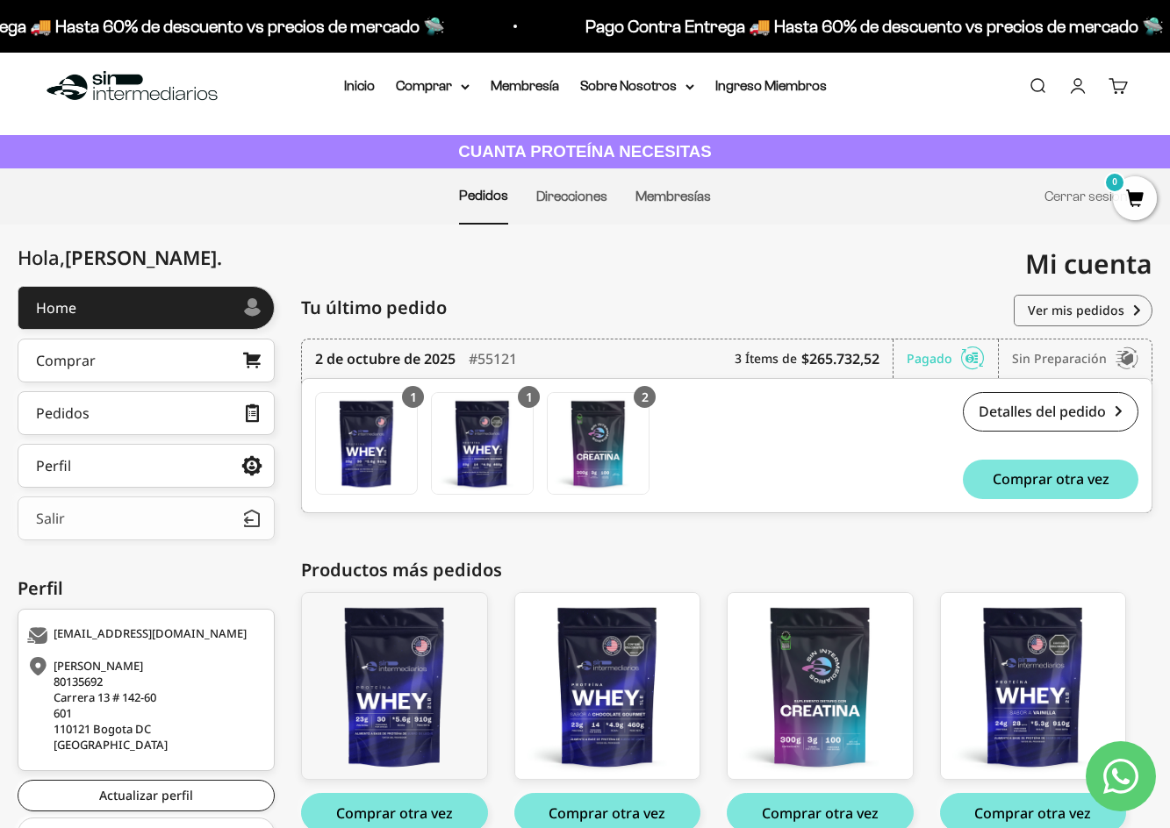
click at [202, 527] on button "Salir" at bounding box center [146, 519] width 257 height 44
